Goal: Check status: Check status

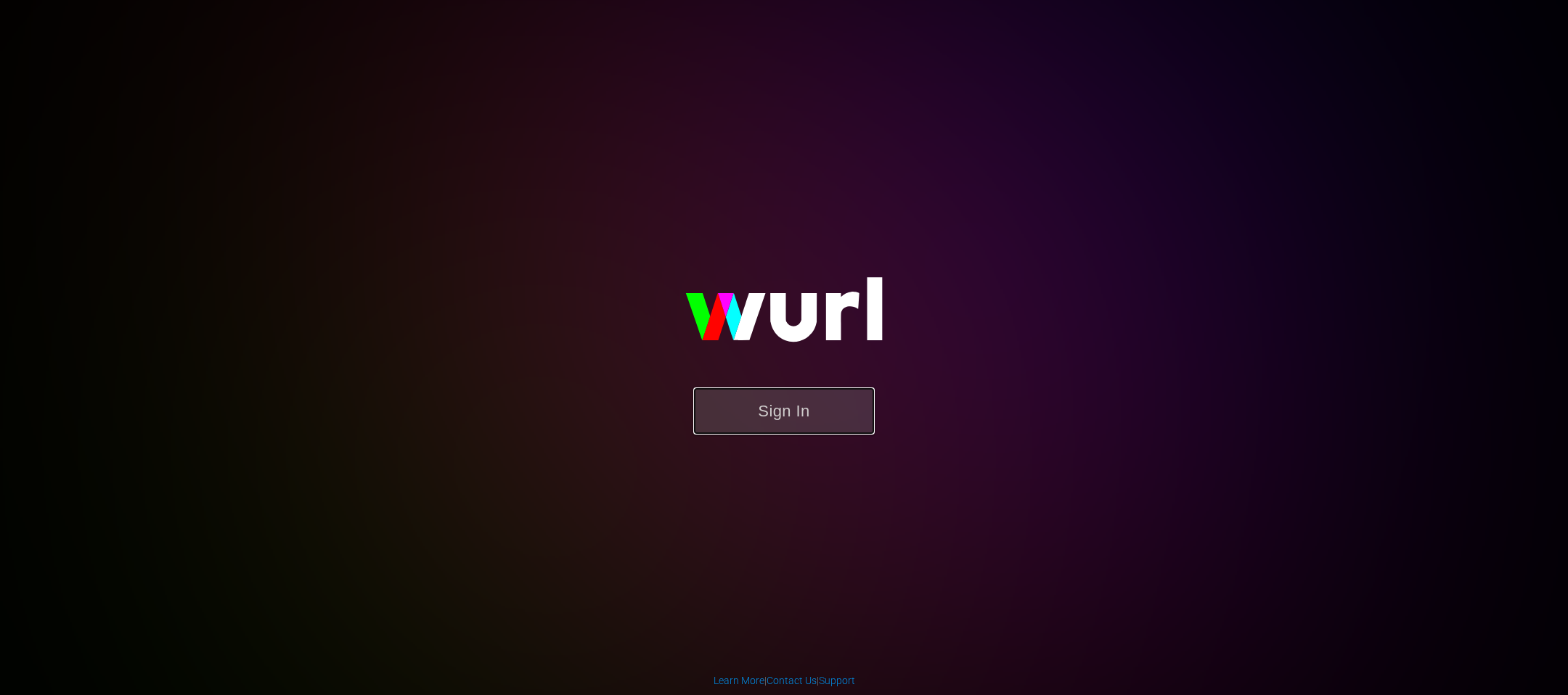
click at [829, 427] on button "Sign In" at bounding box center [784, 411] width 182 height 47
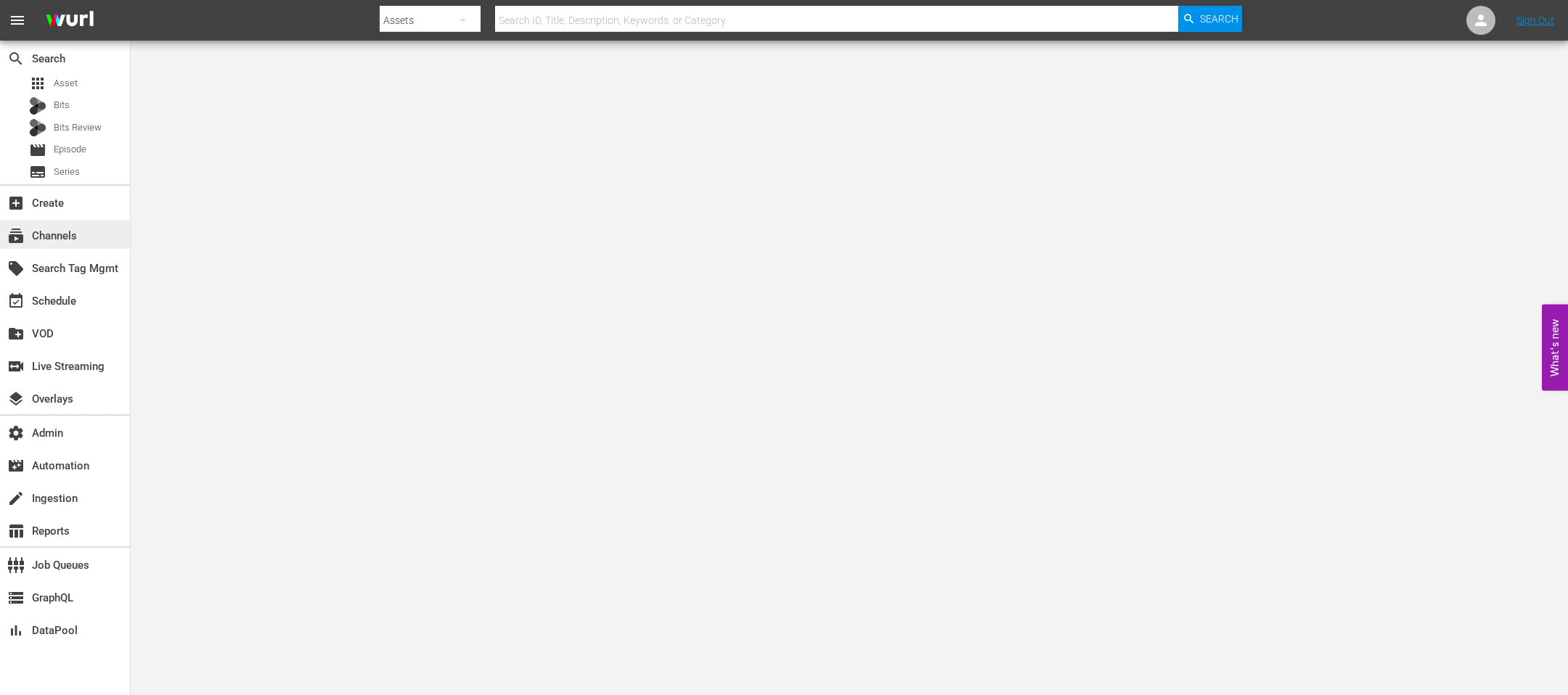
click at [88, 240] on div "subscriptions Channels" at bounding box center [65, 234] width 130 height 29
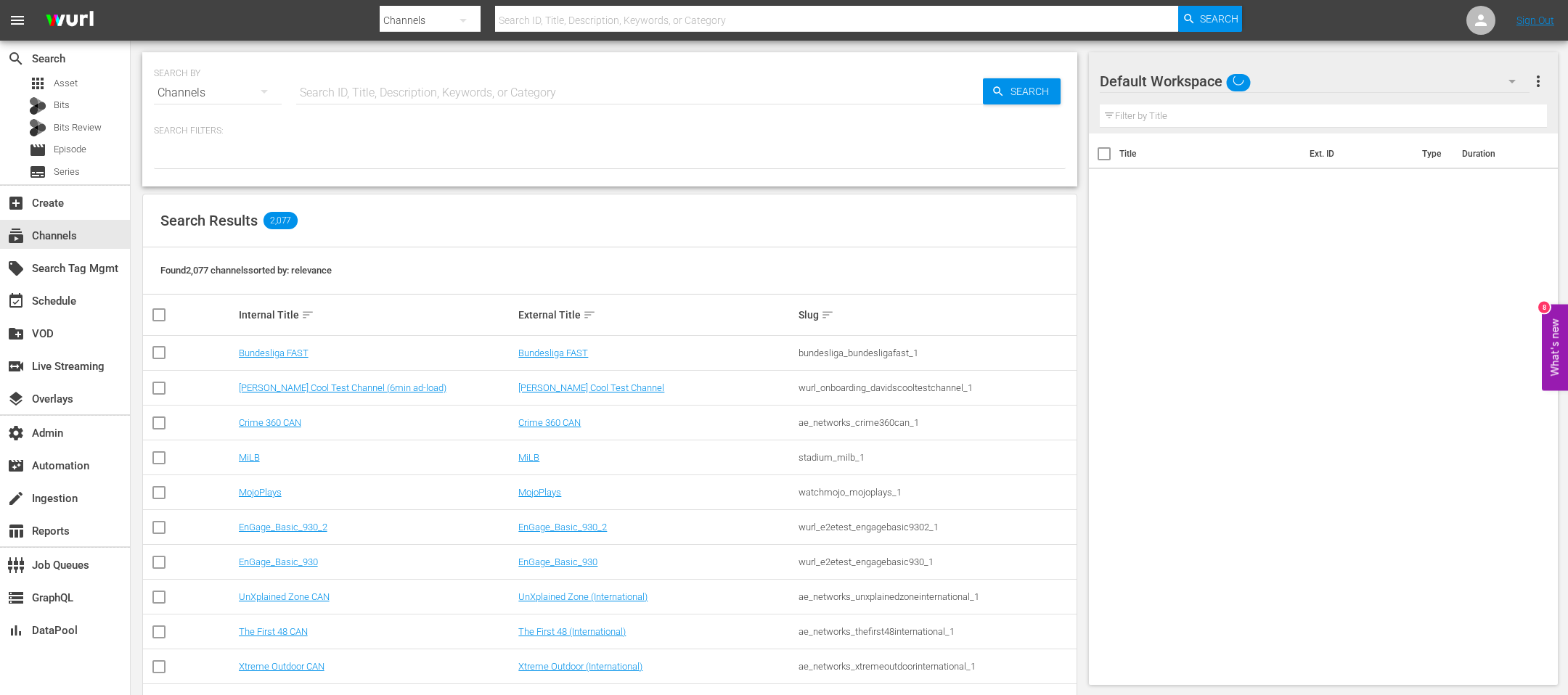
click at [441, 98] on input "text" at bounding box center [639, 93] width 687 height 35
type input "[PERSON_NAME]"
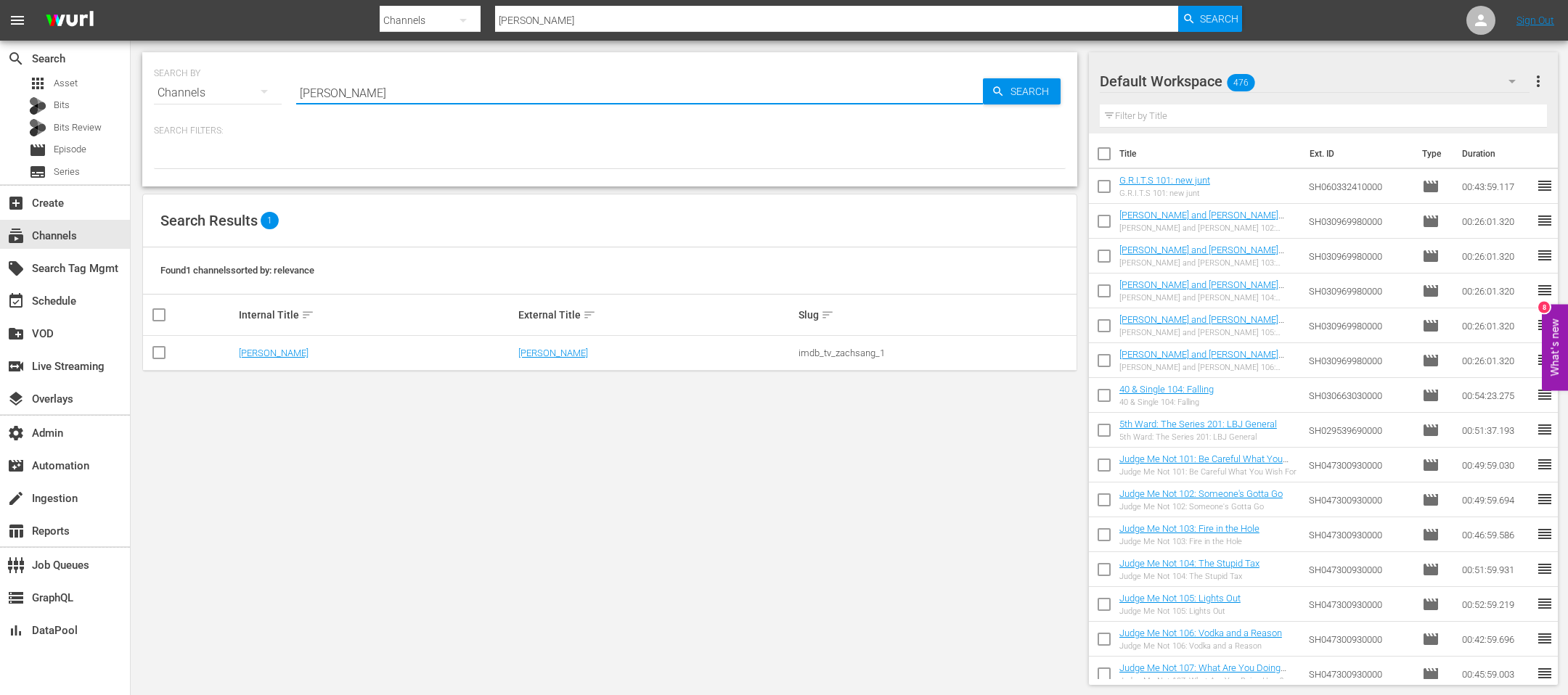
click at [265, 358] on td "[PERSON_NAME]" at bounding box center [377, 353] width 281 height 35
click at [264, 352] on link "[PERSON_NAME]" at bounding box center [273, 353] width 69 height 11
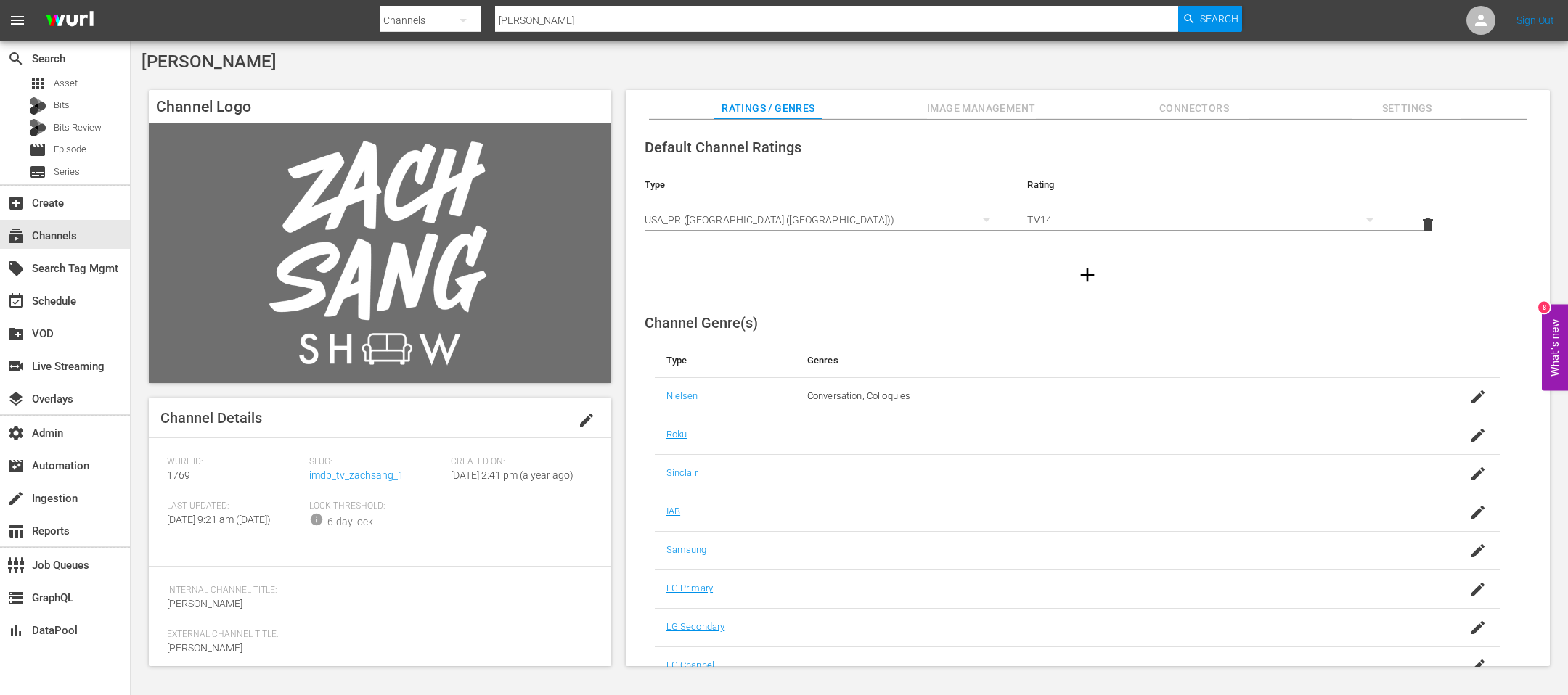
click at [367, 482] on div "Slug: imdb_tv_zachsang_1" at bounding box center [381, 479] width 142 height 45
click at [369, 474] on link "imdb_tv_zachsang_1" at bounding box center [357, 475] width 95 height 11
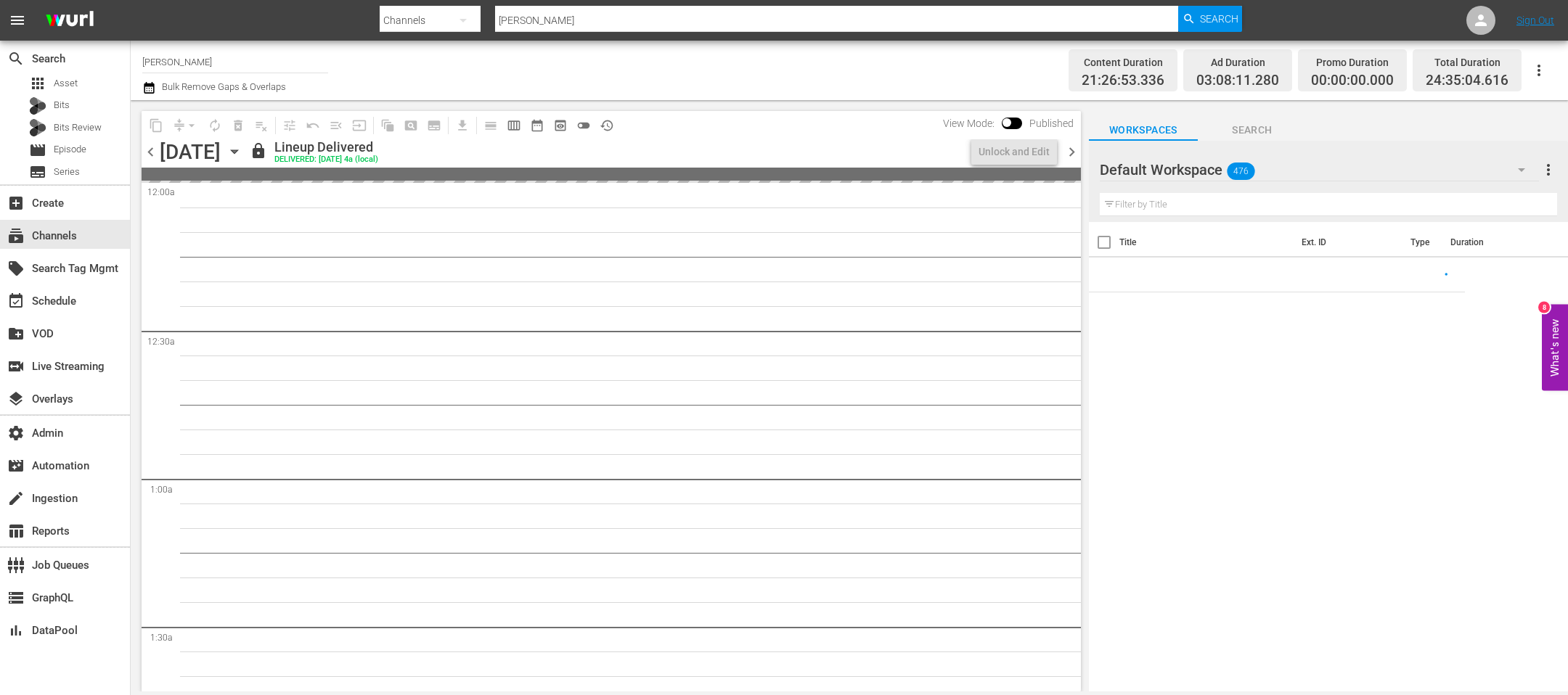
click at [243, 156] on icon "button" at bounding box center [234, 152] width 16 height 16
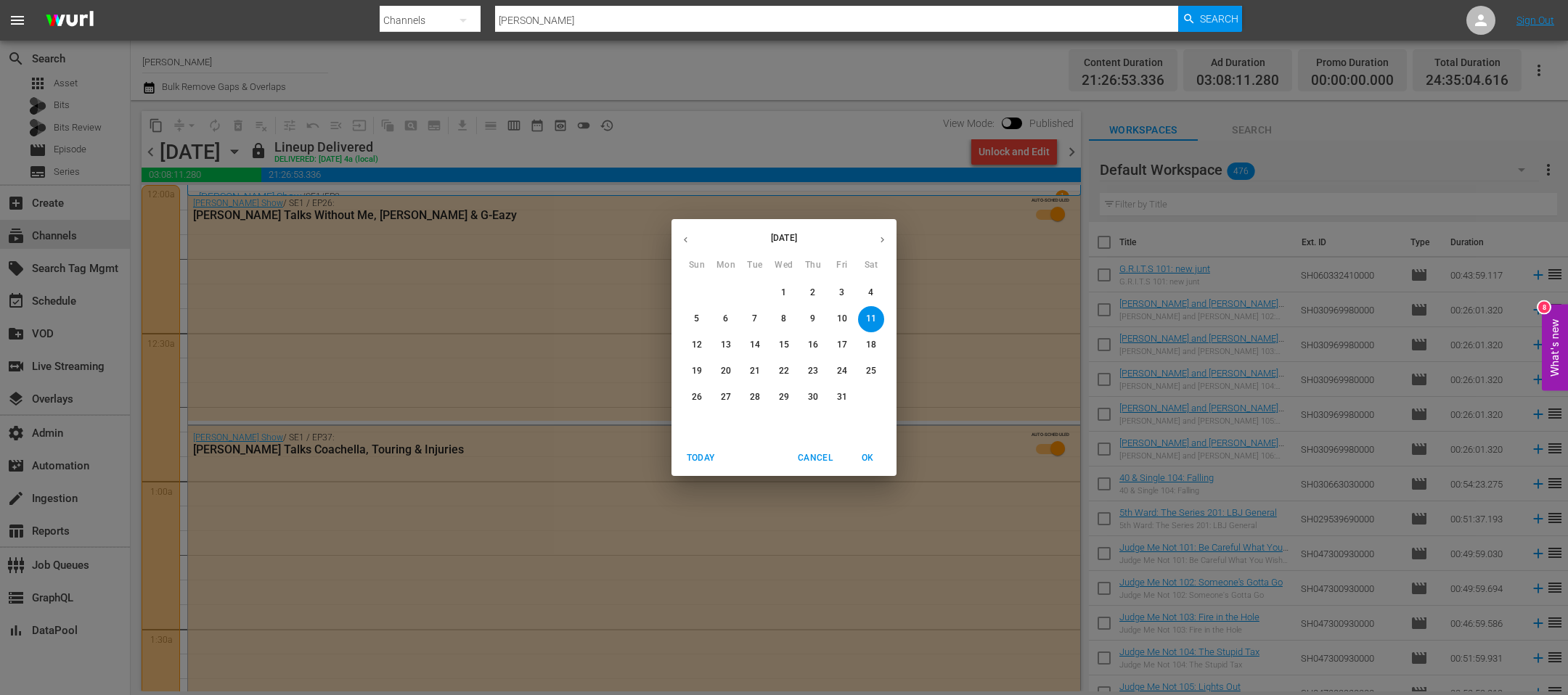
click at [851, 345] on span "17" at bounding box center [843, 345] width 26 height 12
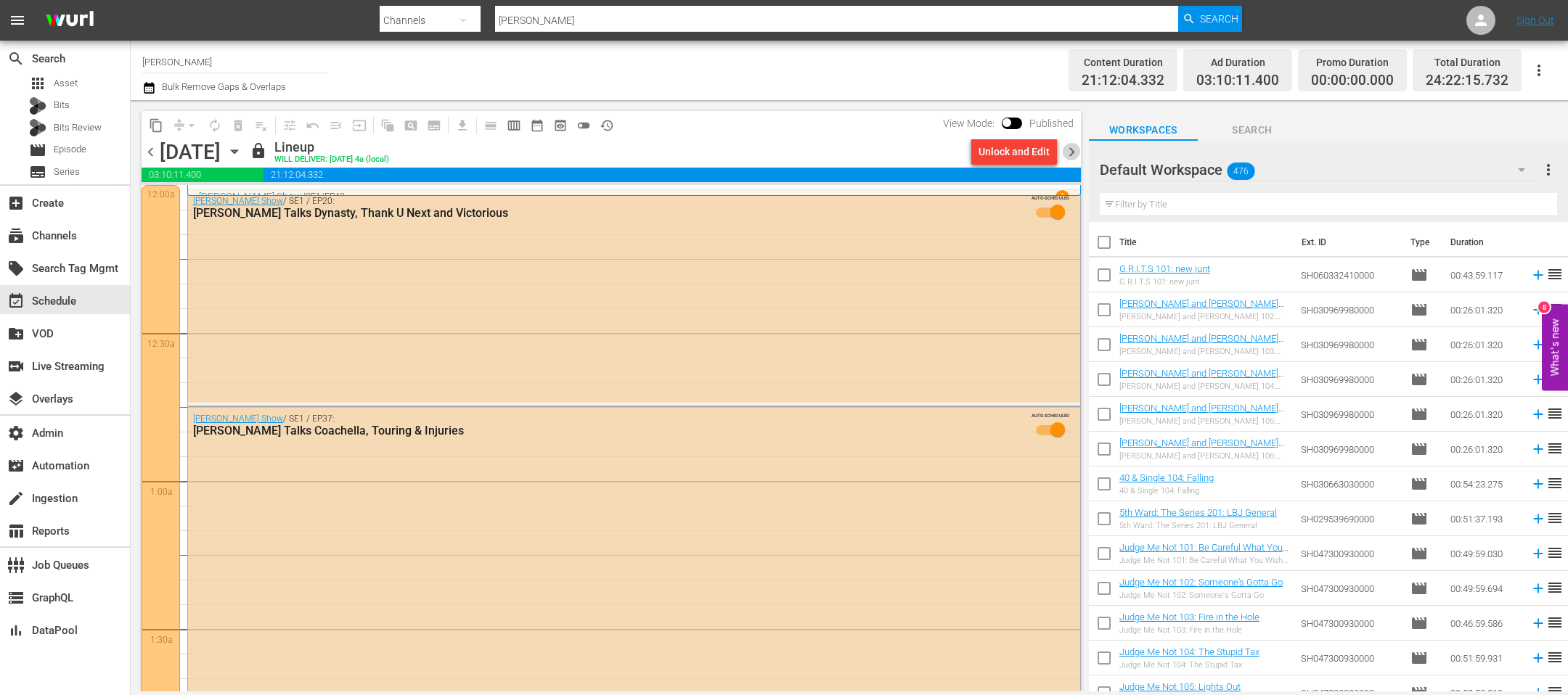
click at [1073, 153] on span "chevron_right" at bounding box center [1072, 152] width 18 height 18
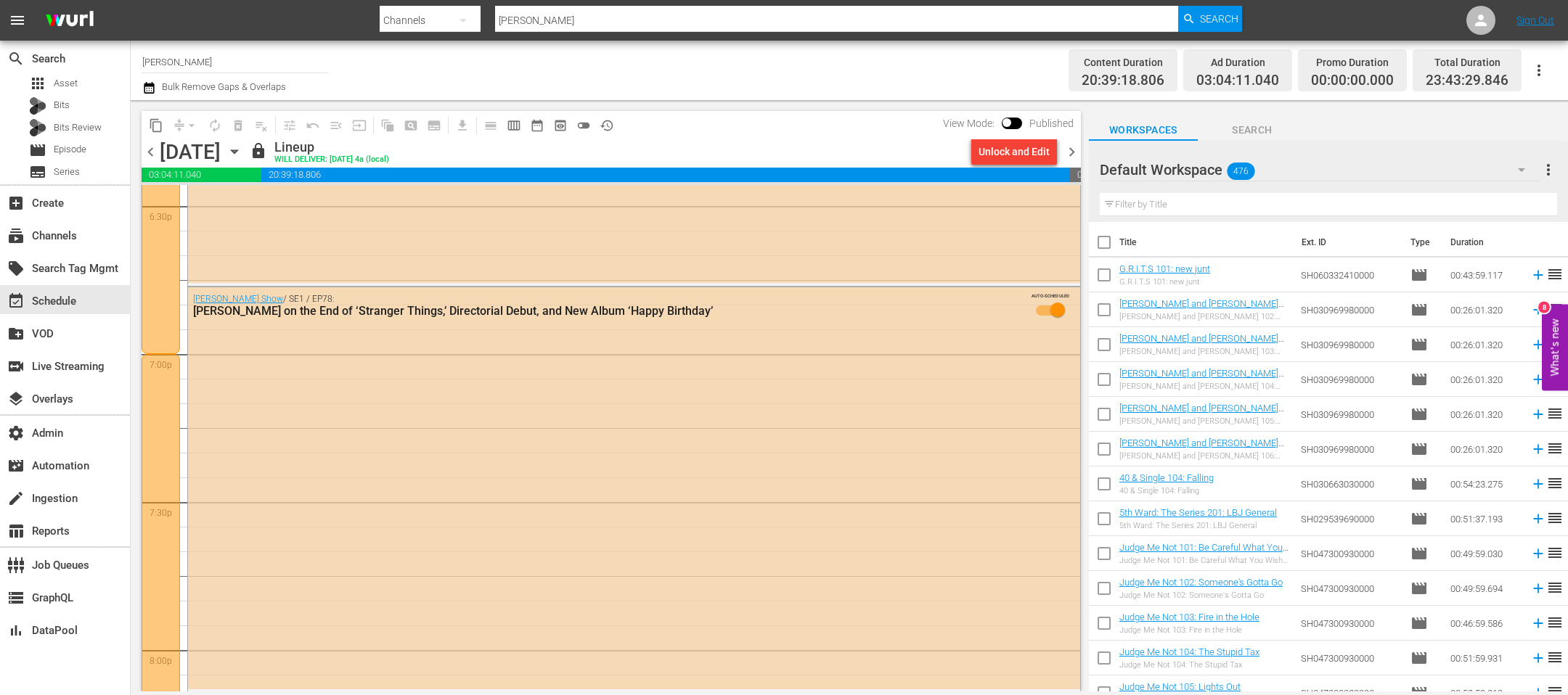
scroll to position [6631, 0]
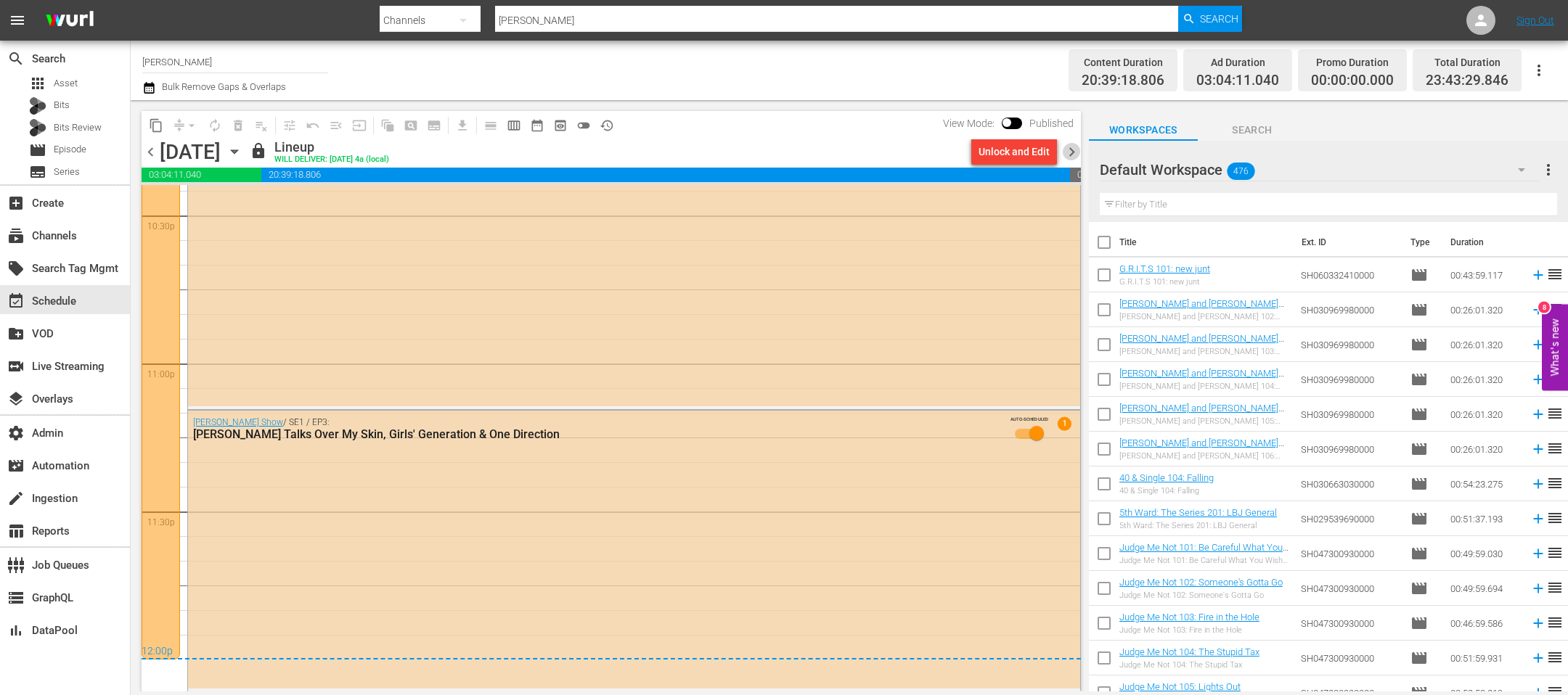
click at [1075, 150] on span "chevron_right" at bounding box center [1072, 152] width 18 height 18
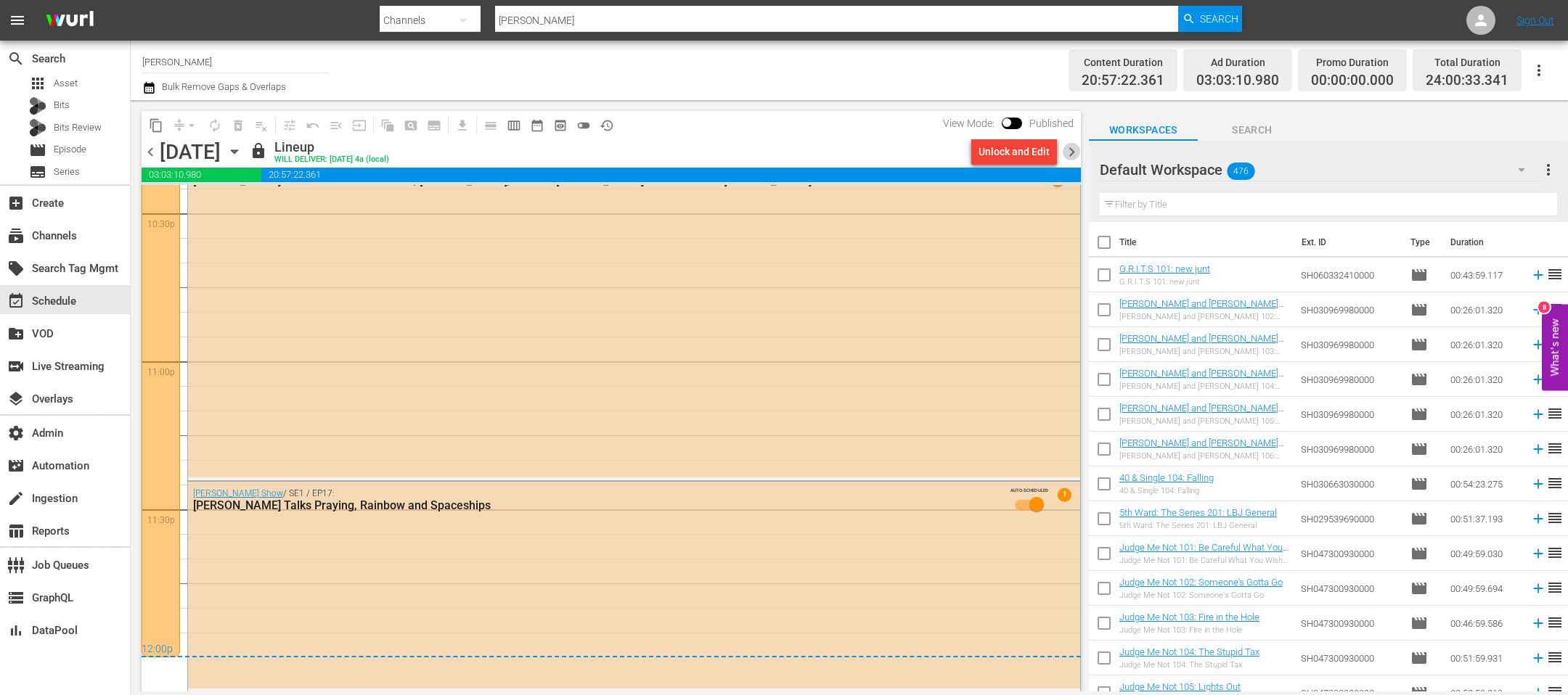
click at [1075, 150] on span "chevron_right" at bounding box center [1072, 152] width 18 height 18
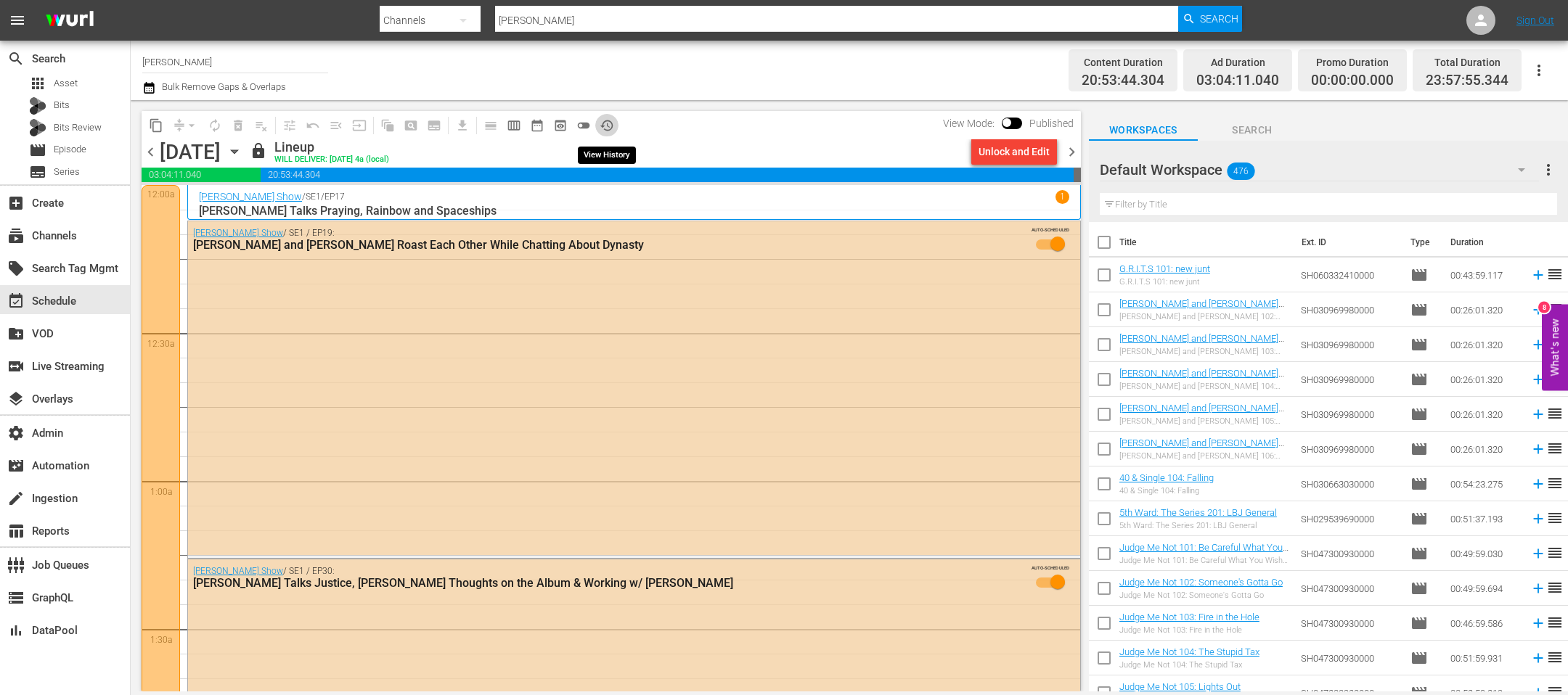
click at [607, 122] on span "history_outlined" at bounding box center [607, 125] width 15 height 15
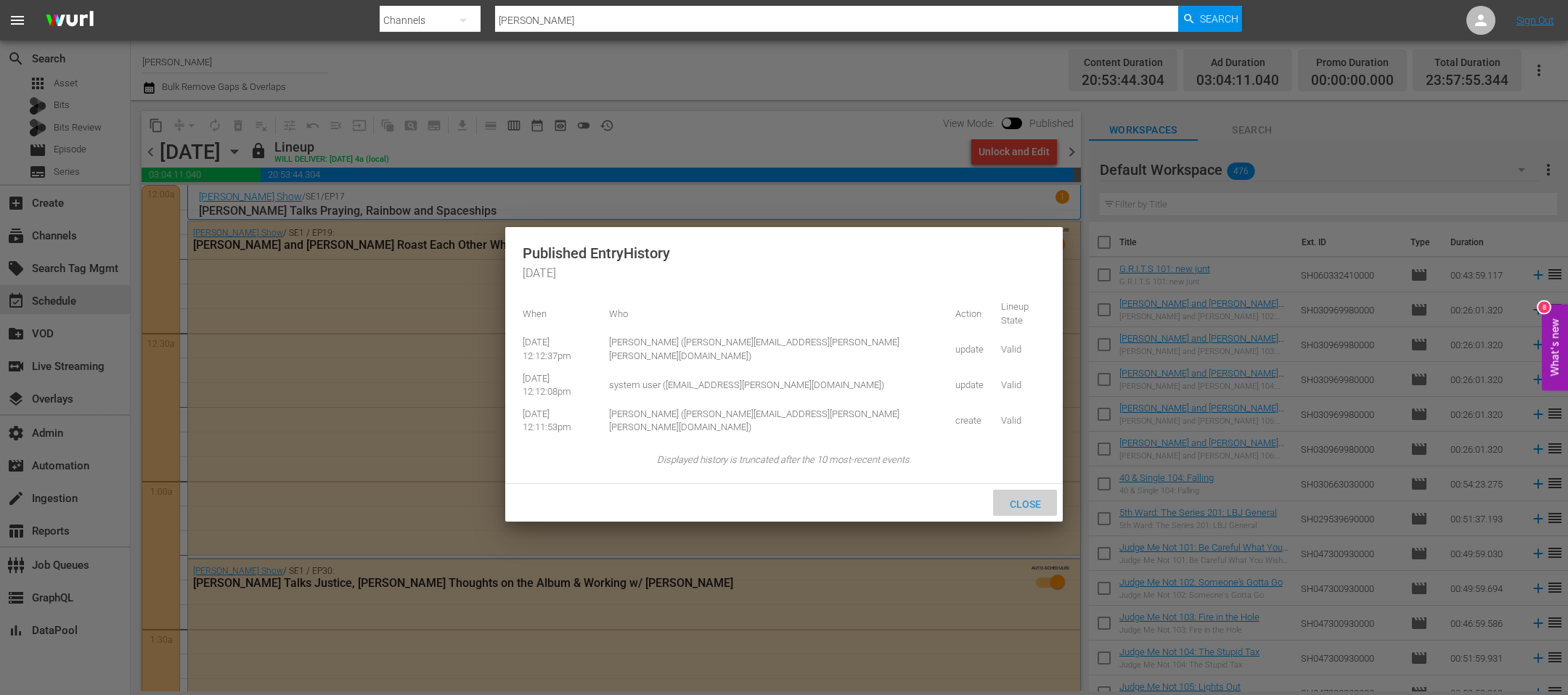
click at [1025, 490] on div "Close" at bounding box center [1025, 503] width 64 height 27
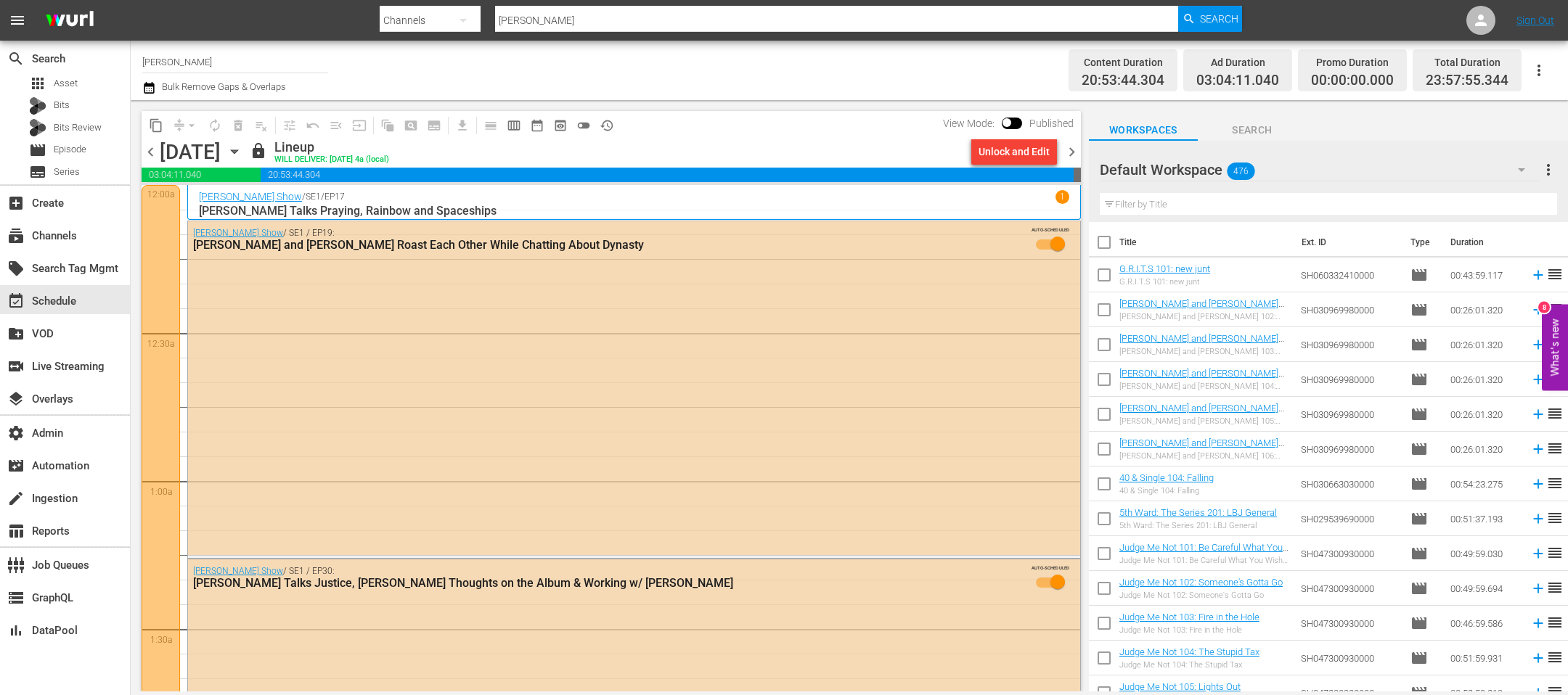
click at [1071, 152] on span "chevron_right" at bounding box center [1072, 152] width 18 height 18
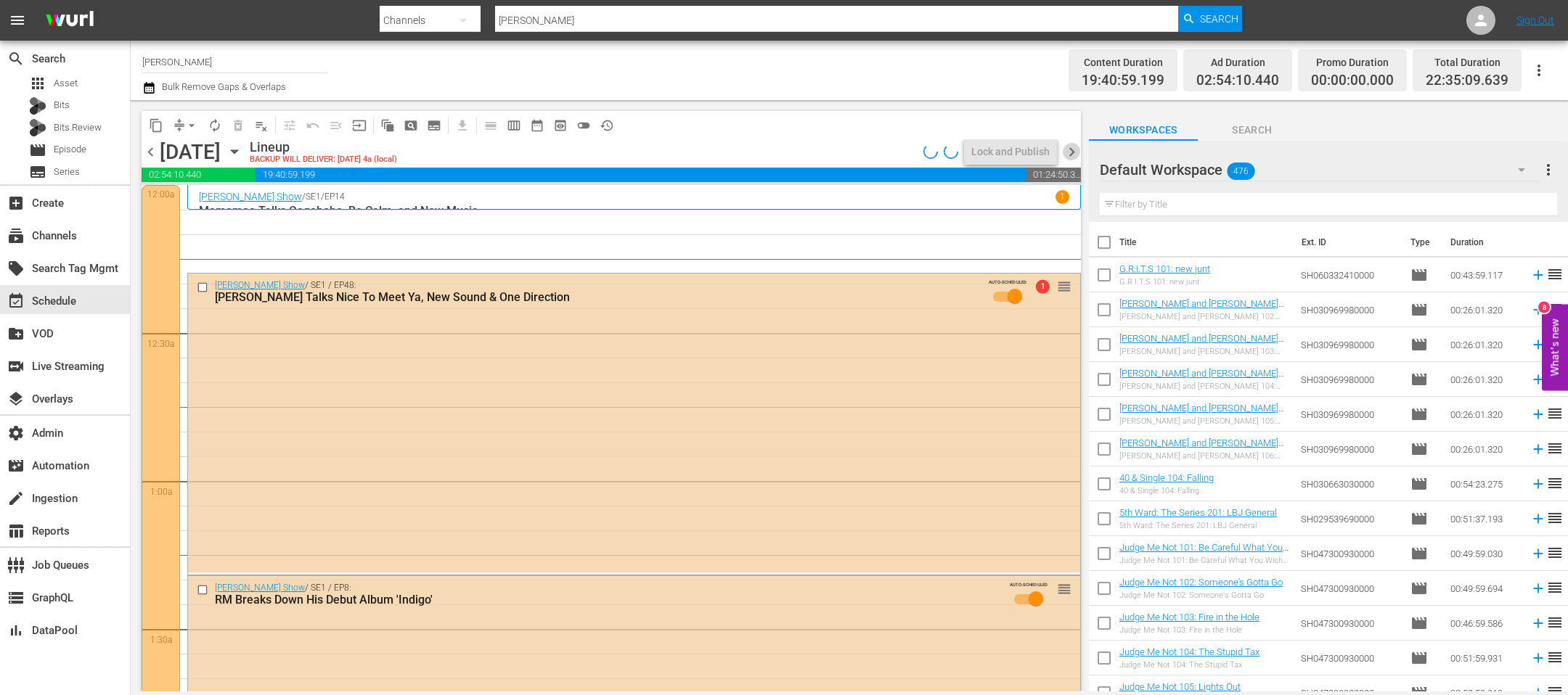
click at [1072, 152] on span "chevron_right" at bounding box center [1072, 152] width 18 height 18
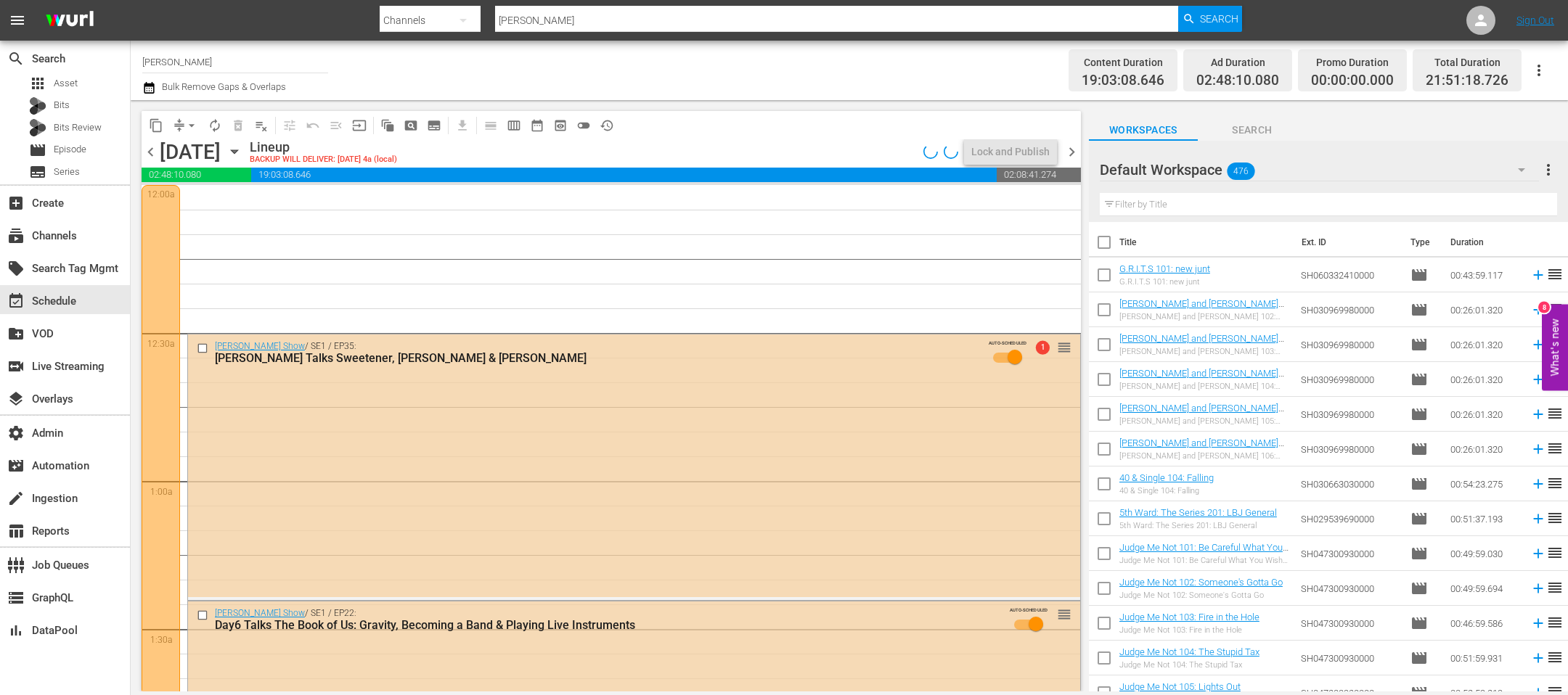
click at [151, 149] on span "chevron_left" at bounding box center [150, 152] width 18 height 18
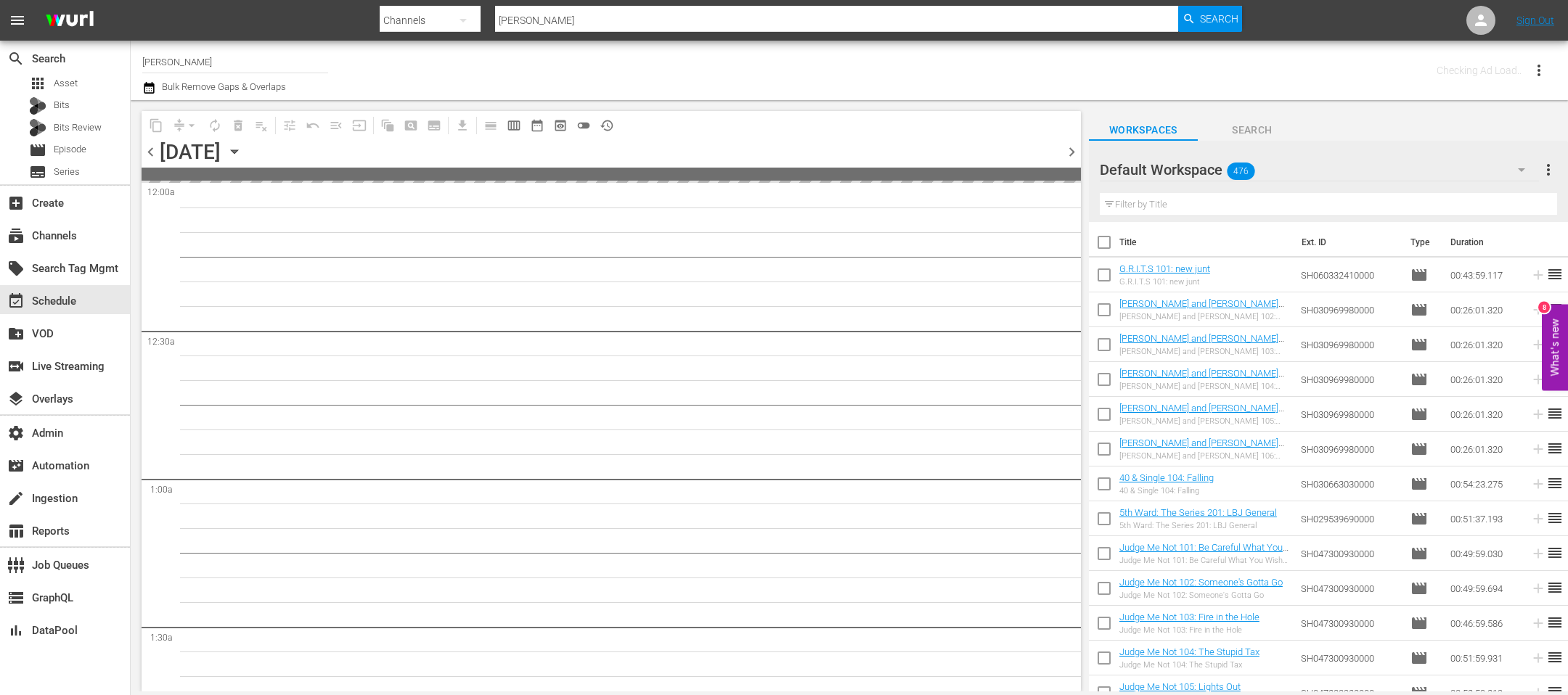
click at [151, 149] on span "chevron_left" at bounding box center [150, 152] width 18 height 18
